Goal: Obtain resource: Obtain resource

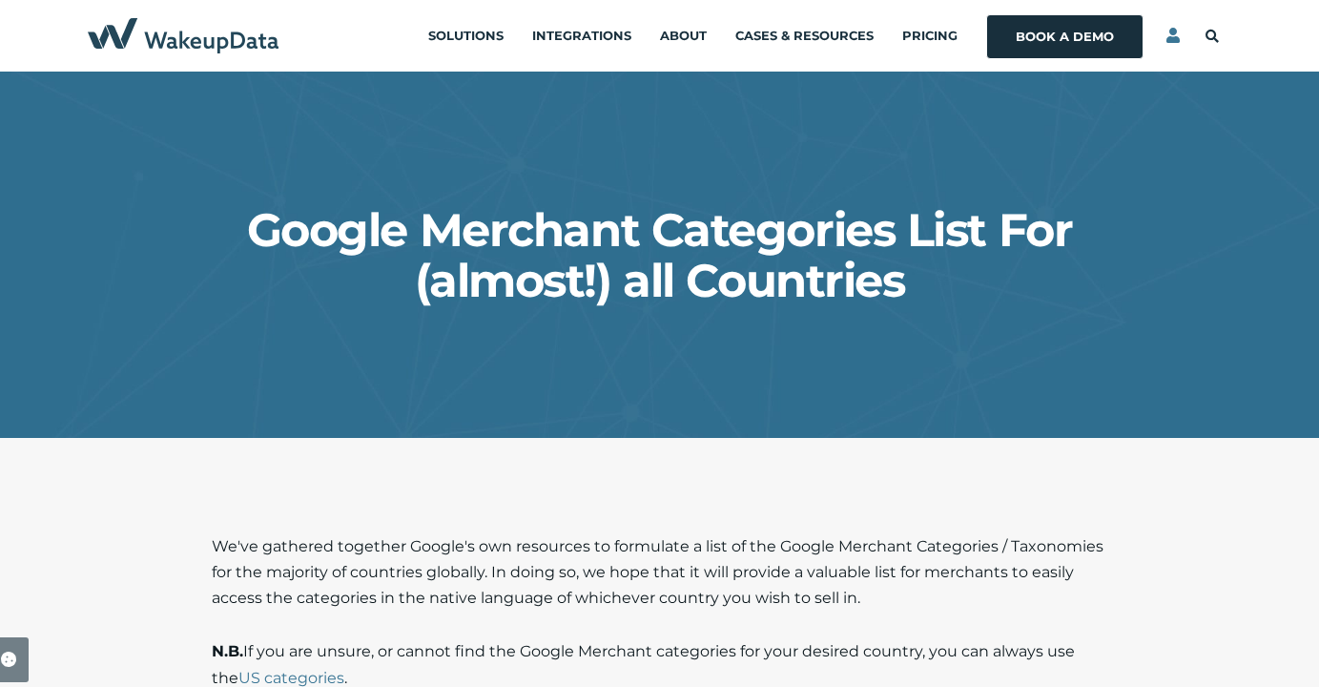
select select "US"
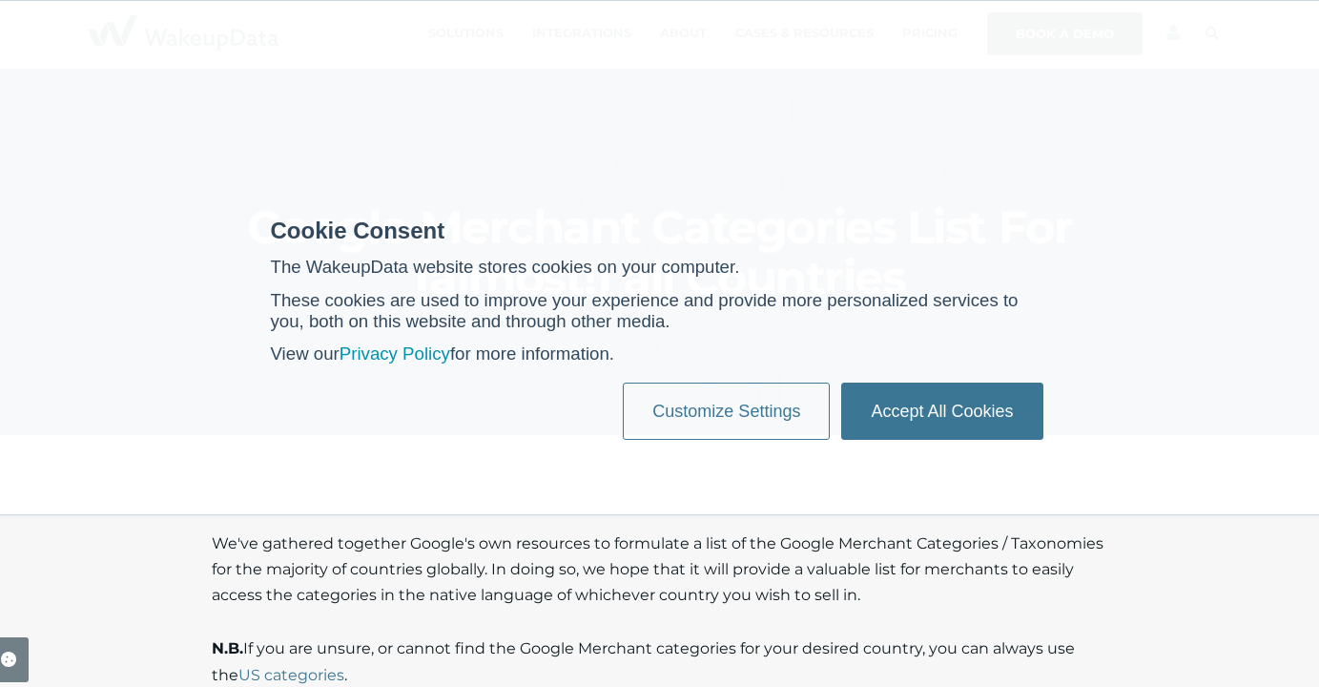
scroll to position [4, 0]
click at [927, 427] on link "Accept All Cookies" at bounding box center [941, 410] width 201 height 57
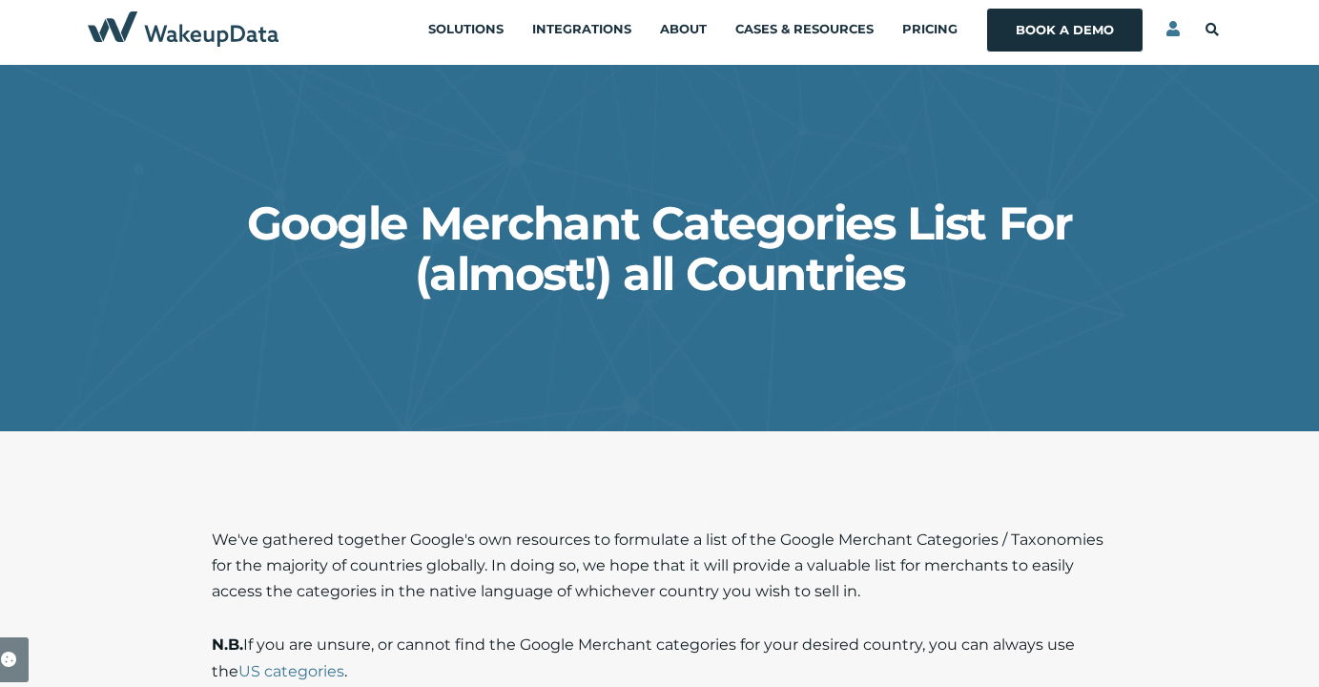
scroll to position [446, 0]
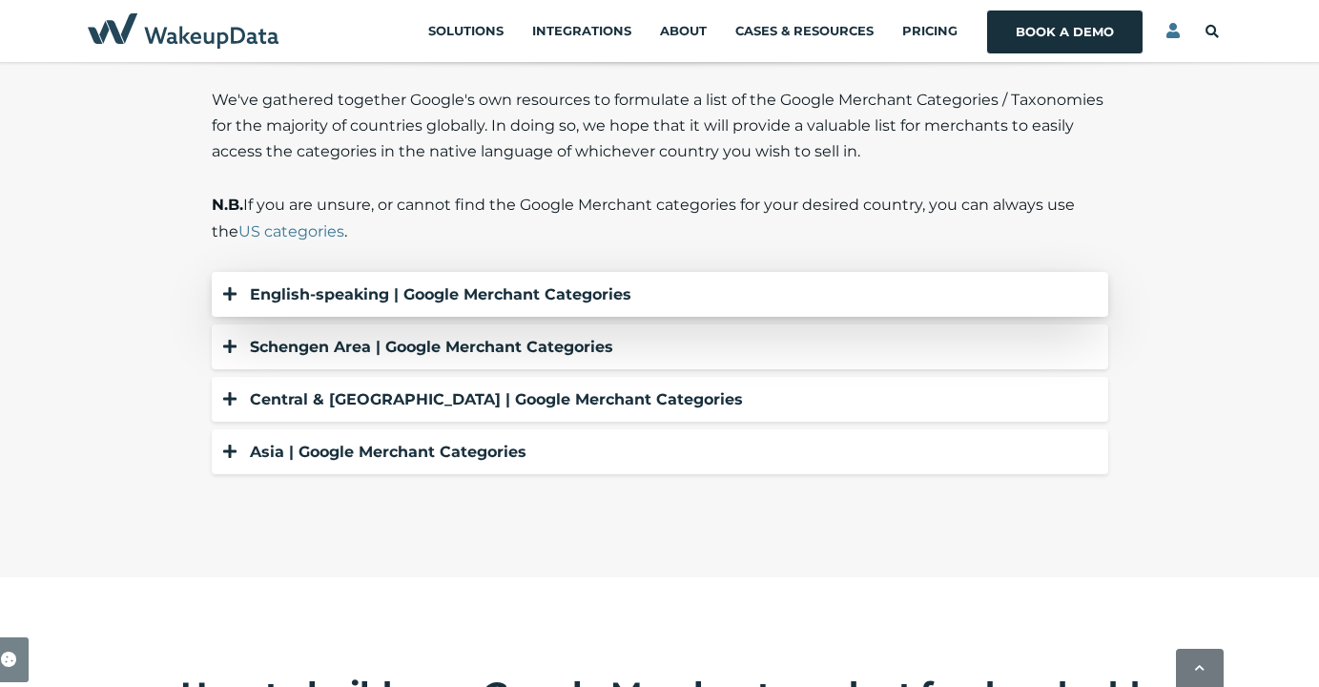
click at [401, 296] on div "English-speaking | Google Merchant Categories" at bounding box center [669, 294] width 839 height 26
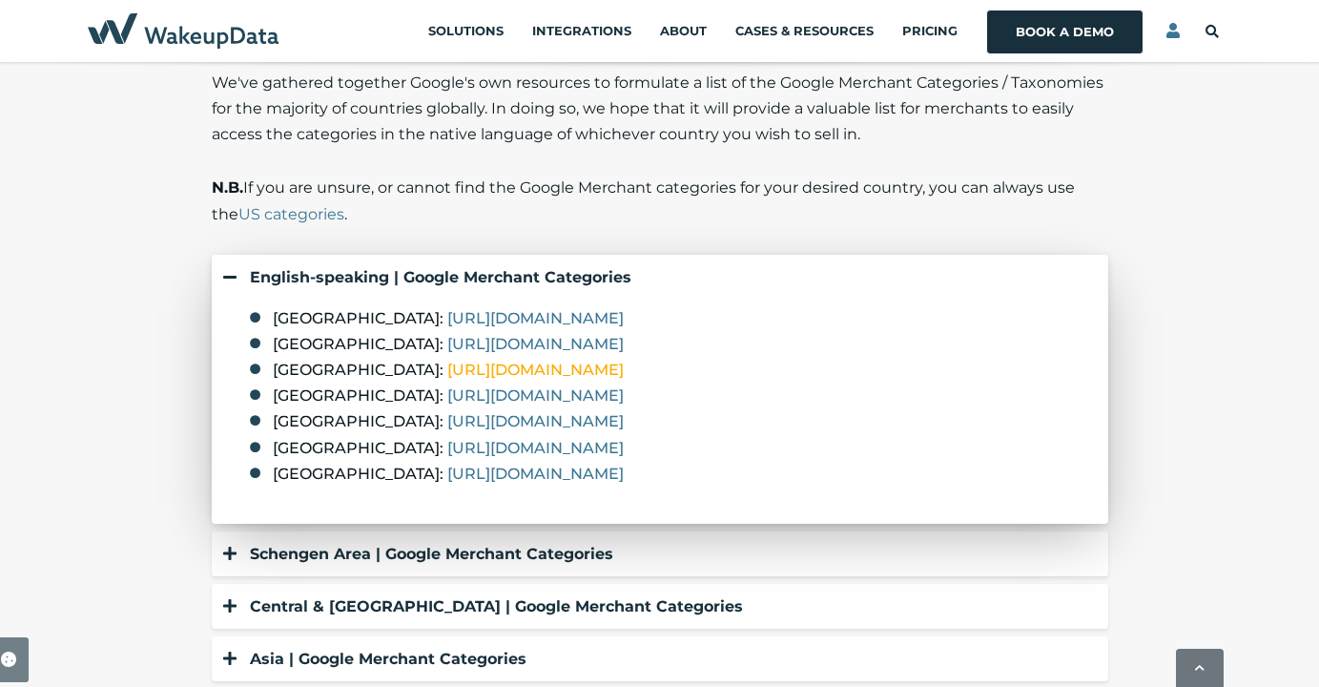
scroll to position [679, 0]
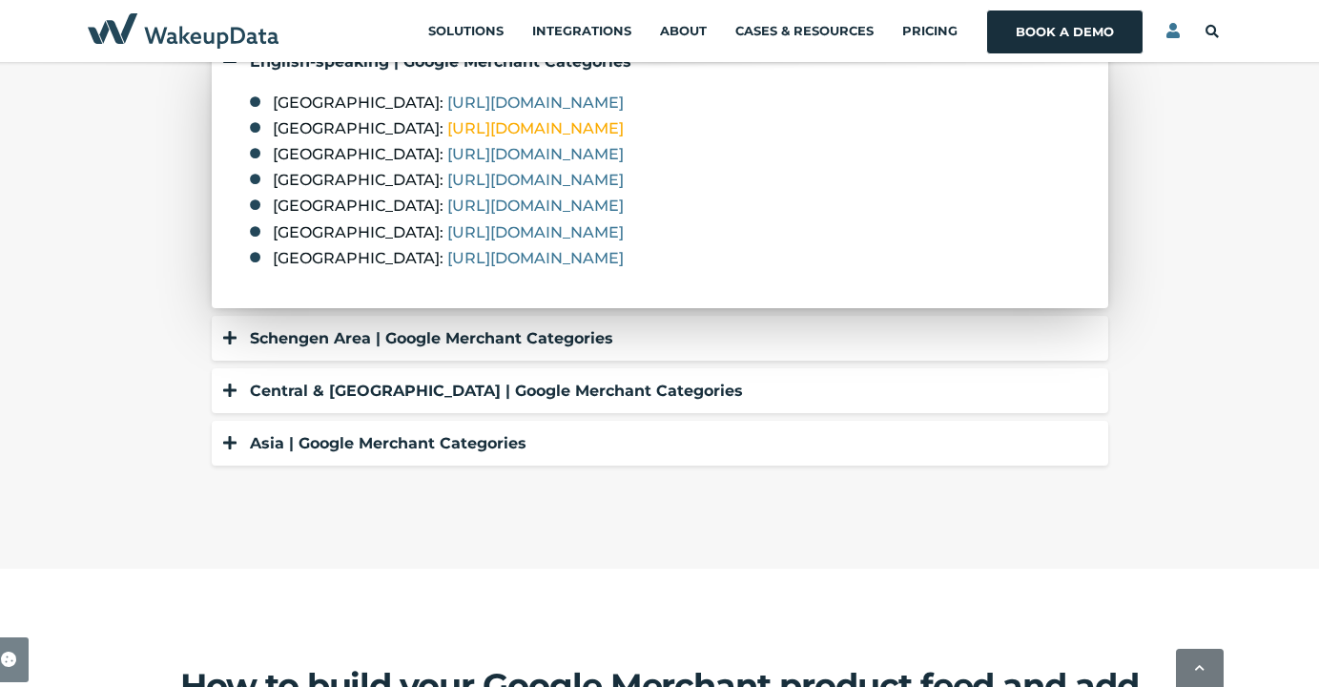
click at [624, 128] on link "[URL][DOMAIN_NAME]" at bounding box center [535, 128] width 176 height 18
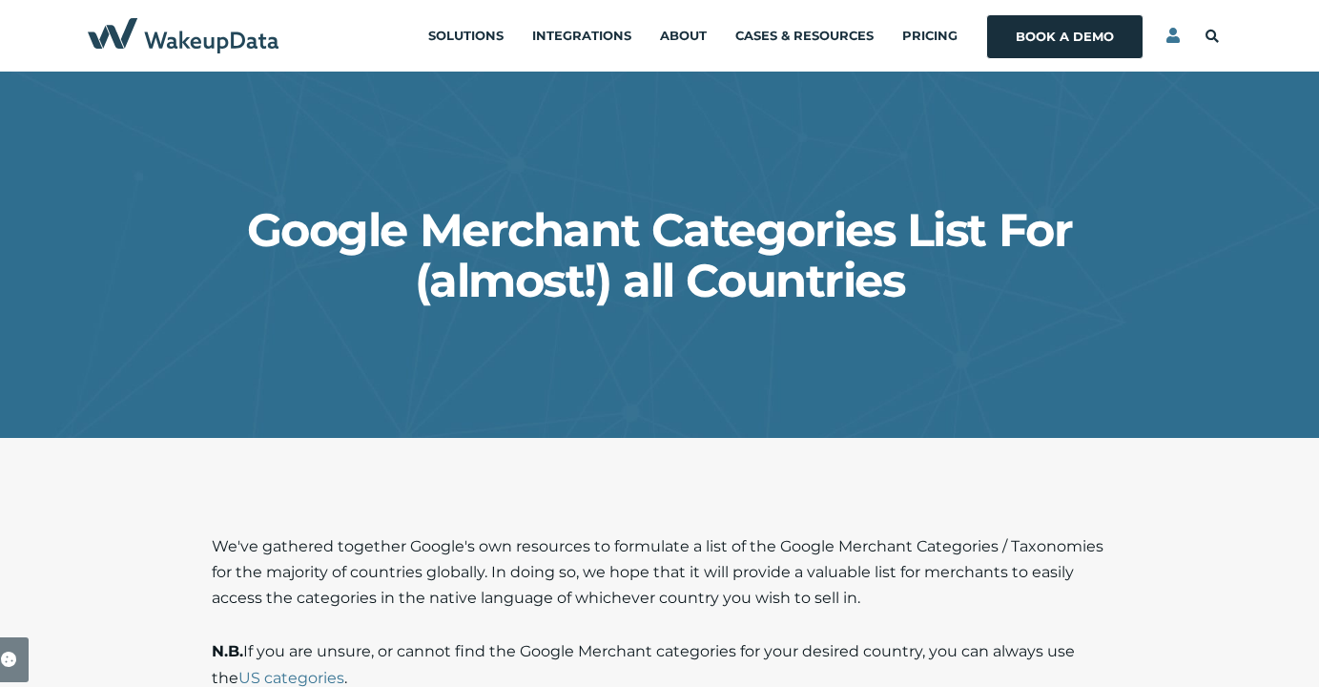
select select "US"
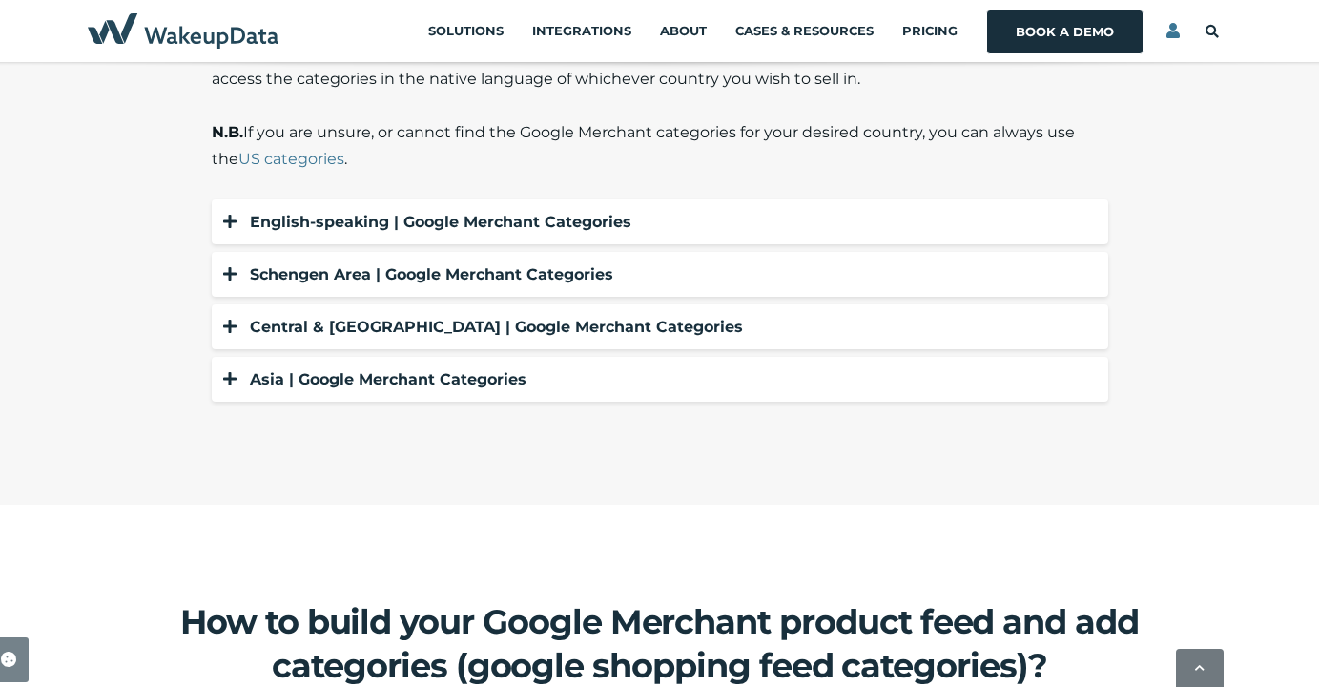
scroll to position [518, 0]
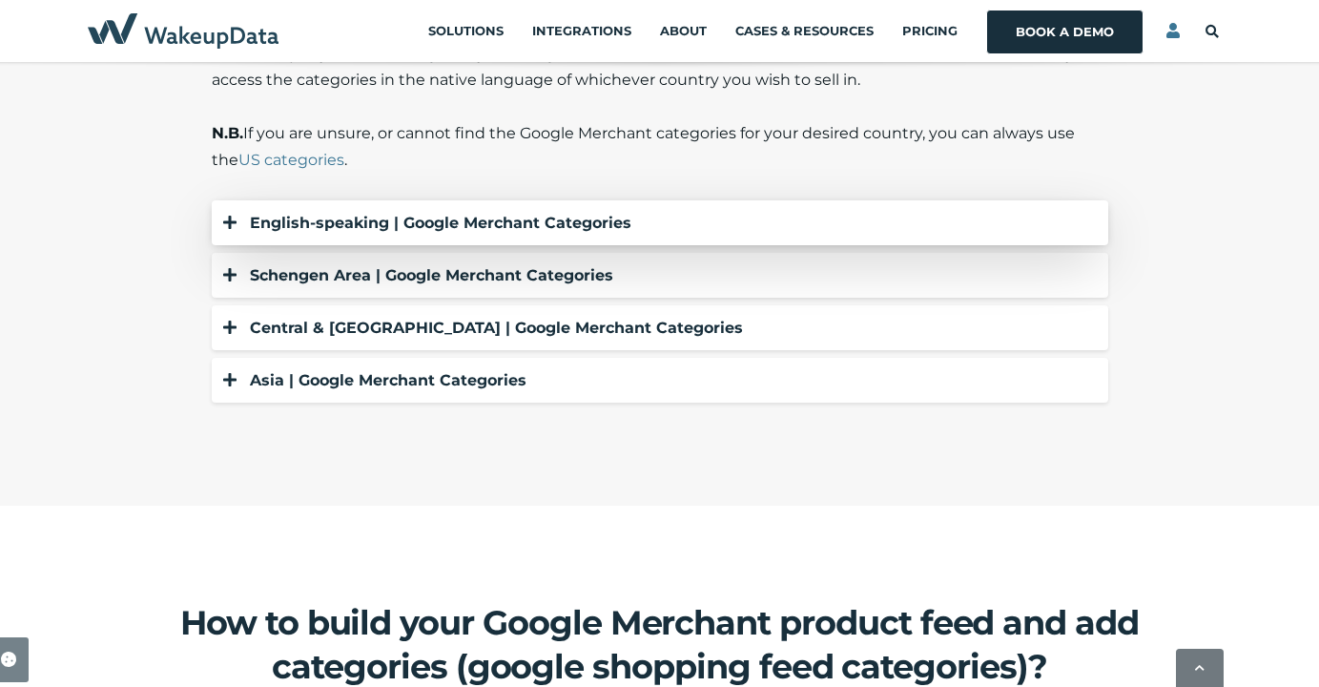
click at [288, 225] on div "English-speaking | Google Merchant Categories" at bounding box center [669, 223] width 839 height 26
